Goal: Information Seeking & Learning: Learn about a topic

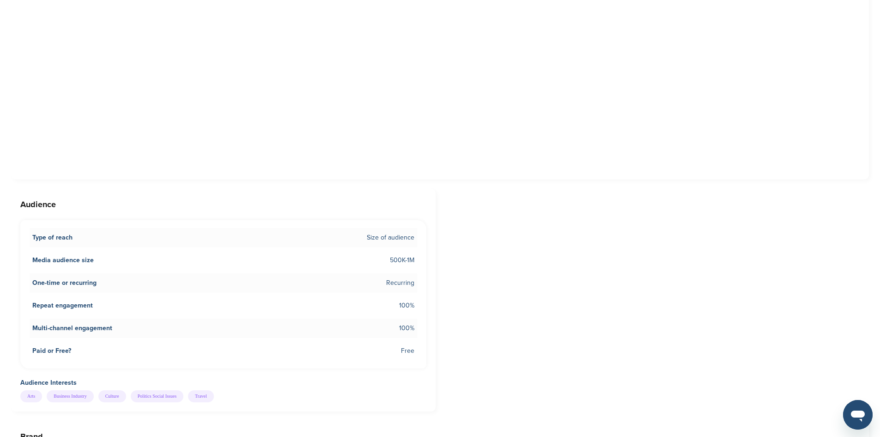
scroll to position [508, 0]
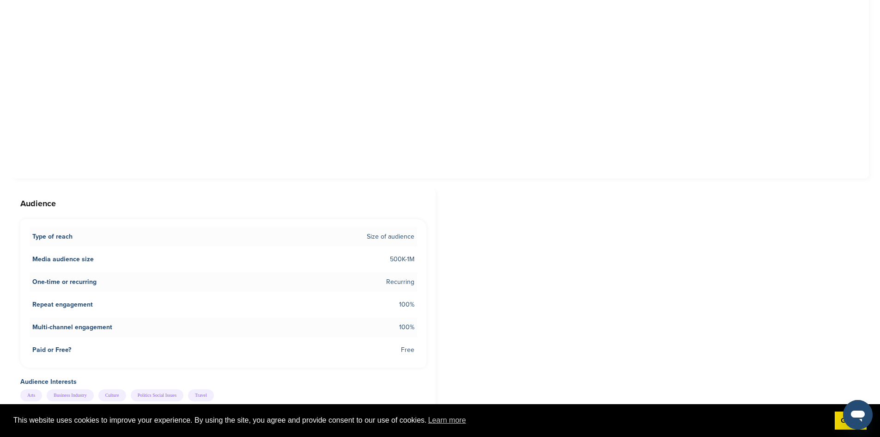
click at [370, 237] on span "Size of audience" at bounding box center [391, 236] width 48 height 10
click at [317, 262] on li "Media audience size 500K-1M" at bounding box center [224, 258] width 388 height 19
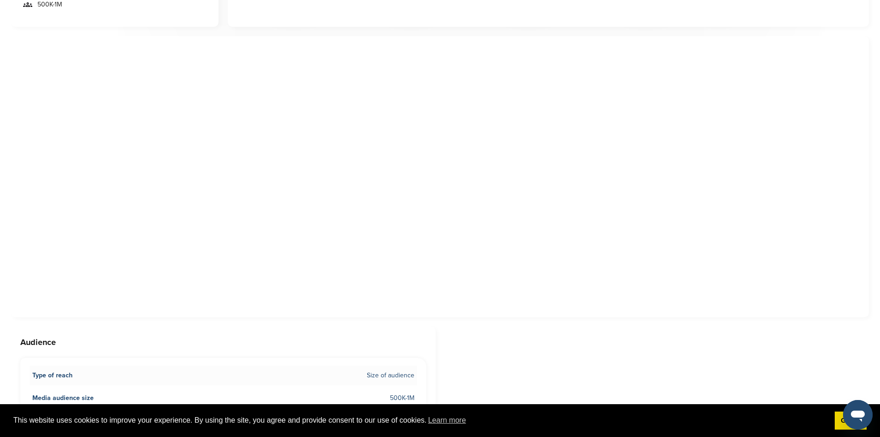
scroll to position [693, 0]
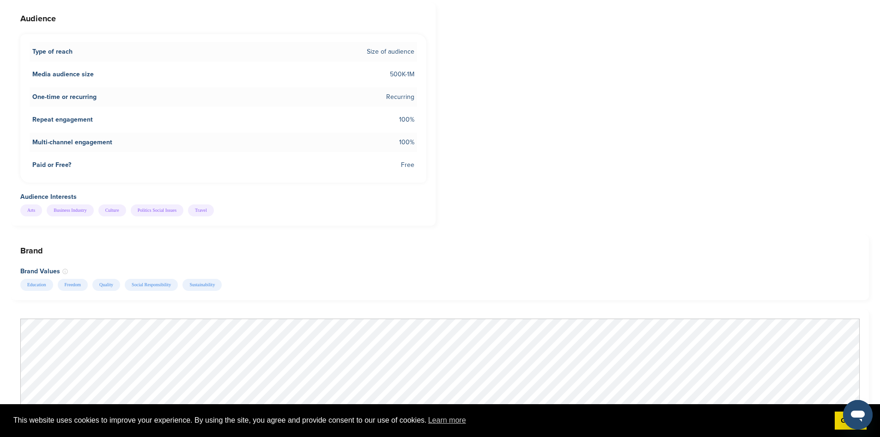
click at [408, 158] on li "Paid or Free? Free" at bounding box center [224, 164] width 388 height 19
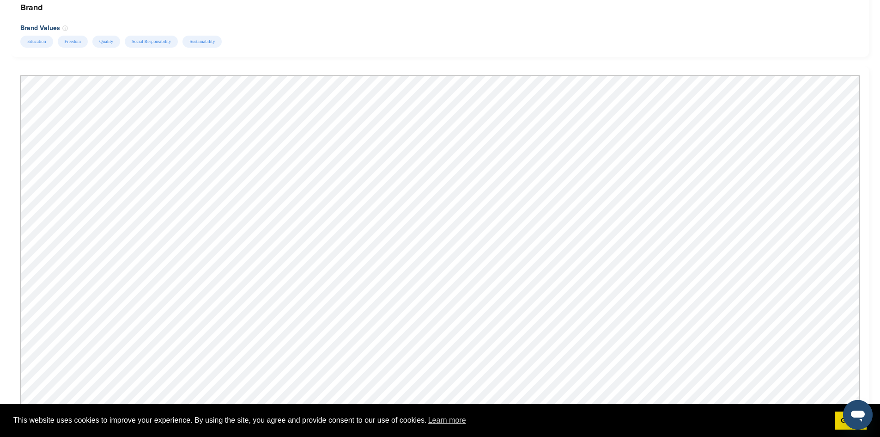
scroll to position [924, 0]
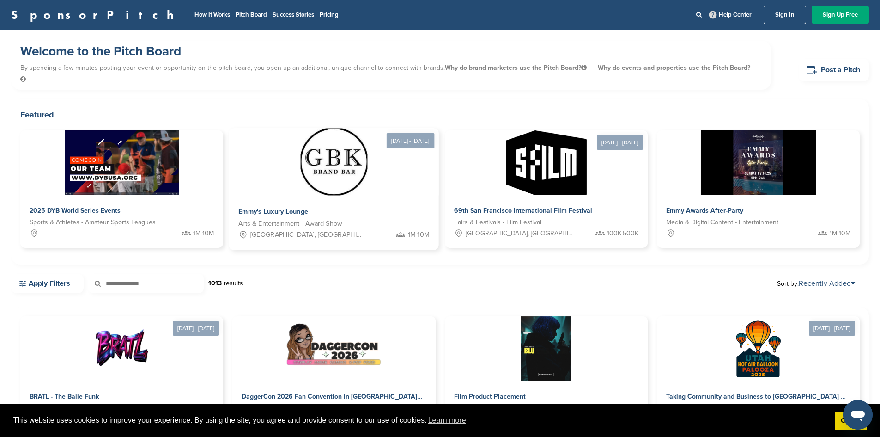
click at [300, 165] on img at bounding box center [333, 161] width 67 height 67
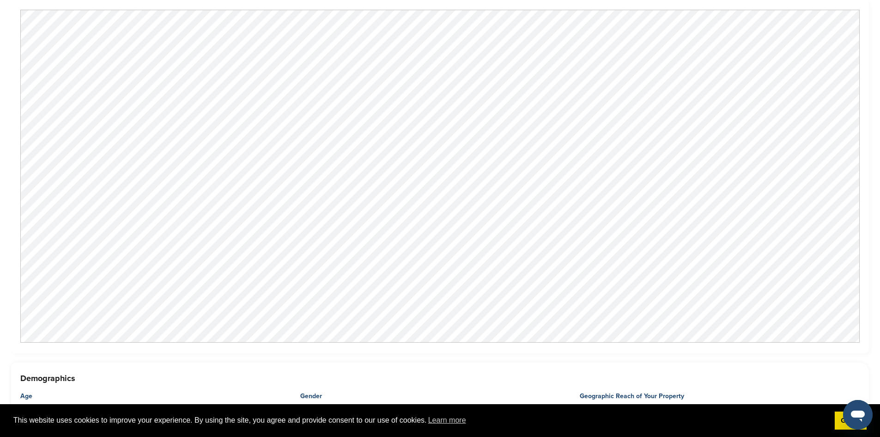
scroll to position [831, 0]
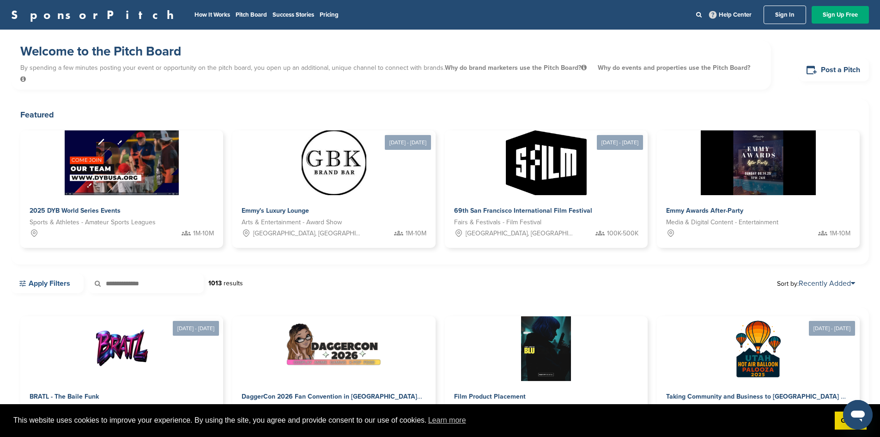
click at [64, 274] on link "Apply Filters" at bounding box center [47, 282] width 73 height 19
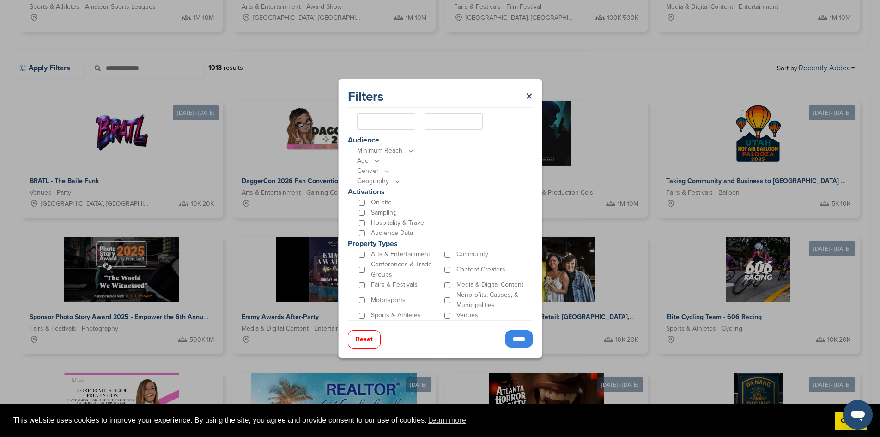
scroll to position [231, 0]
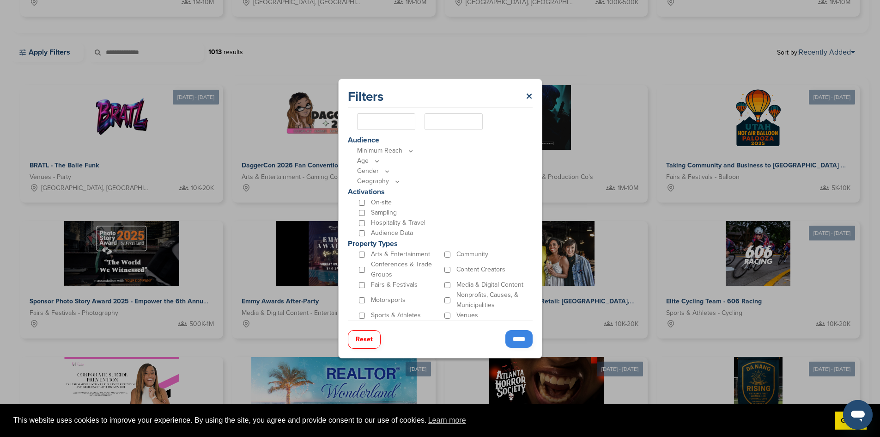
click at [648, 32] on div "Filters × Location Popular Locations [GEOGRAPHIC_DATA] [GEOGRAPHIC_DATA] [US_ST…" at bounding box center [440, 218] width 880 height 437
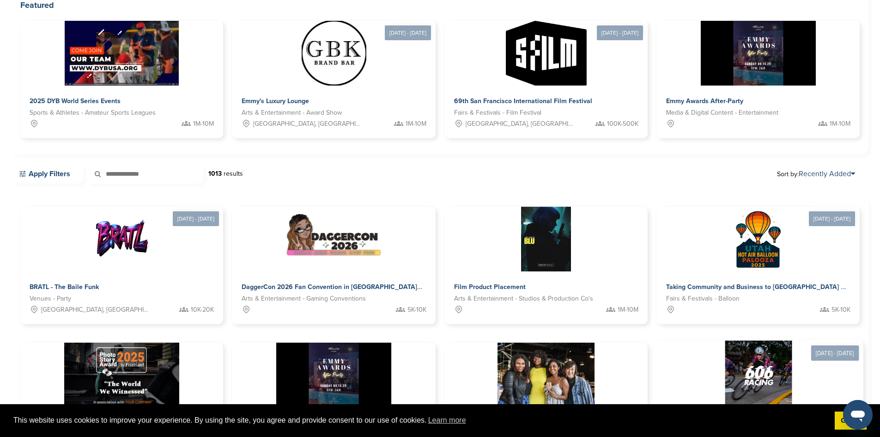
scroll to position [0, 0]
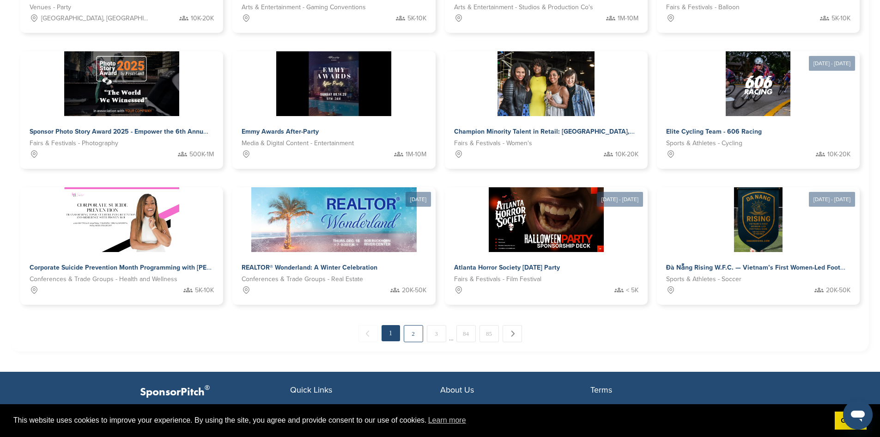
click at [414, 325] on link "2" at bounding box center [413, 333] width 19 height 17
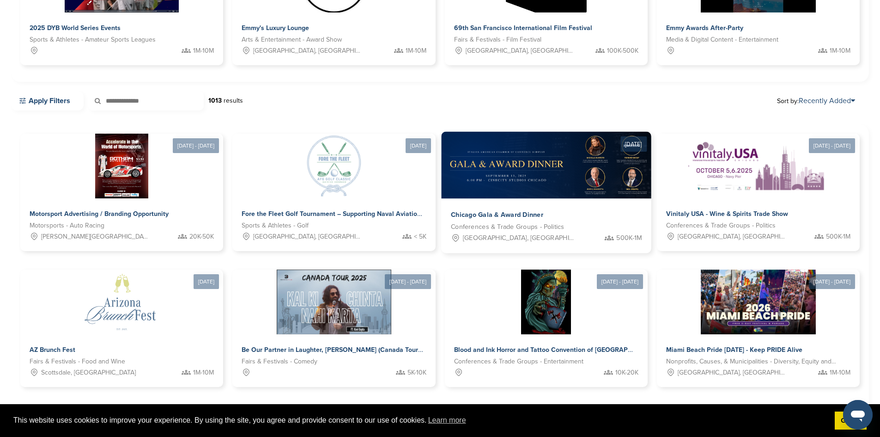
scroll to position [185, 0]
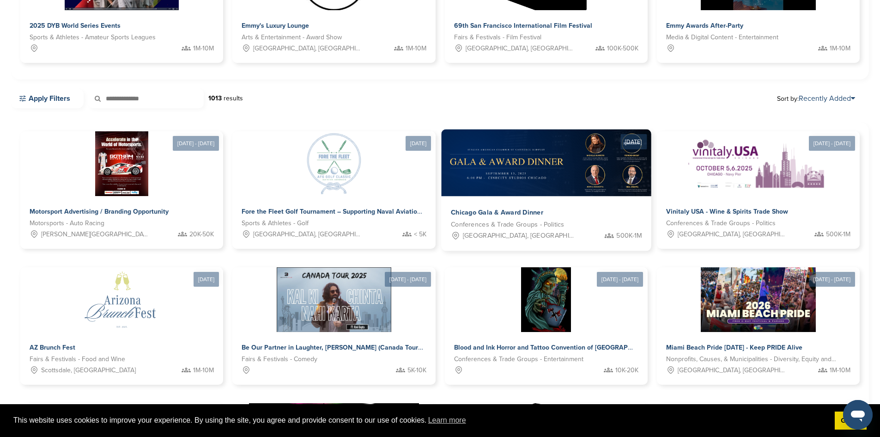
click at [441, 164] on img at bounding box center [556, 162] width 230 height 67
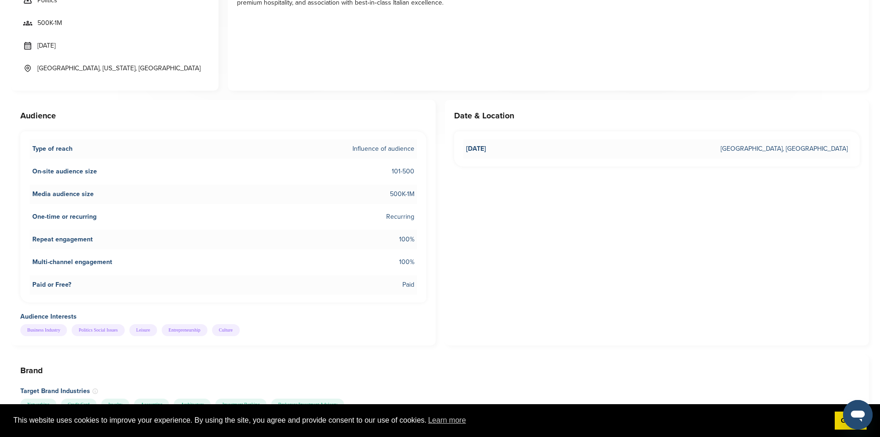
scroll to position [323, 0]
drag, startPoint x: 586, startPoint y: 254, endPoint x: 472, endPoint y: 354, distance: 152.2
click at [586, 253] on div "Date & Location Sep 13, 2025 Chicago, IL" at bounding box center [657, 224] width 425 height 245
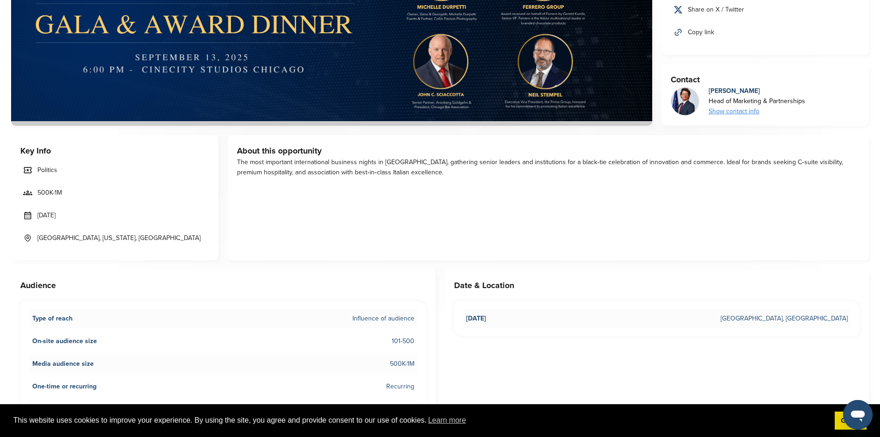
scroll to position [139, 0]
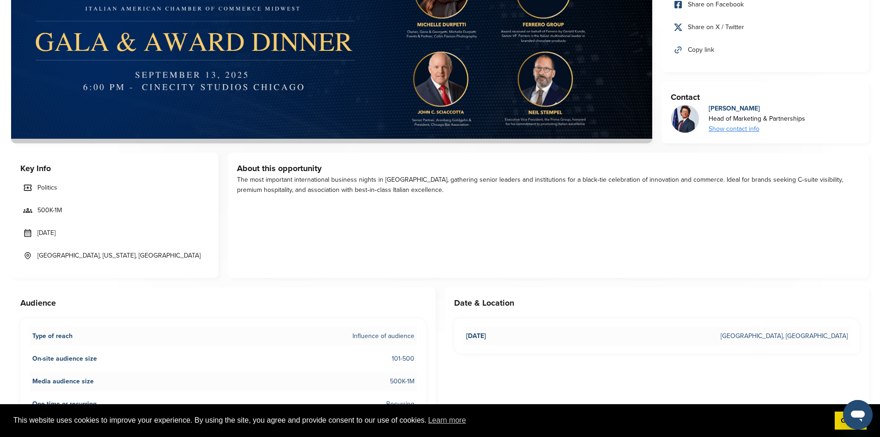
click at [215, 262] on div "Key Info Politics 500K-1M Sep 13, 2025 Chicago, Illinois, USA" at bounding box center [114, 214] width 207 height 125
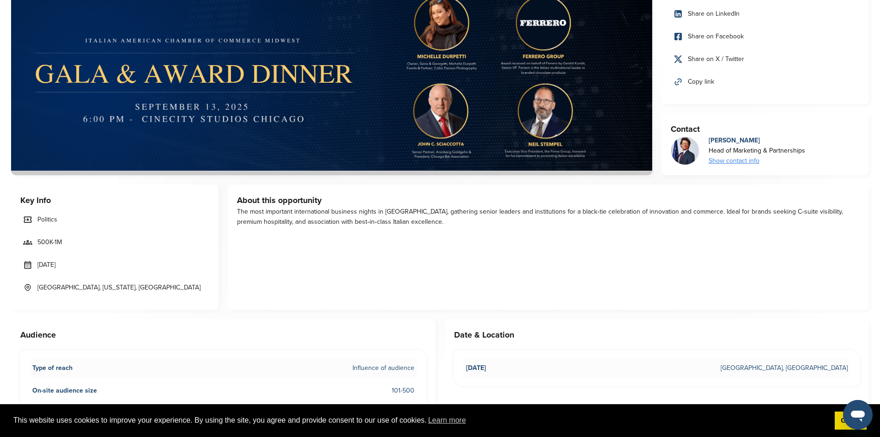
scroll to position [92, 0]
